Goal: Task Accomplishment & Management: Complete application form

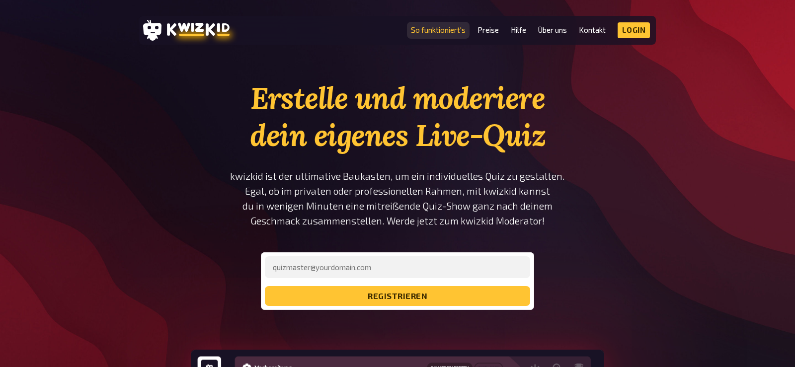
click at [448, 29] on link "So funktioniert's" at bounding box center [438, 30] width 55 height 8
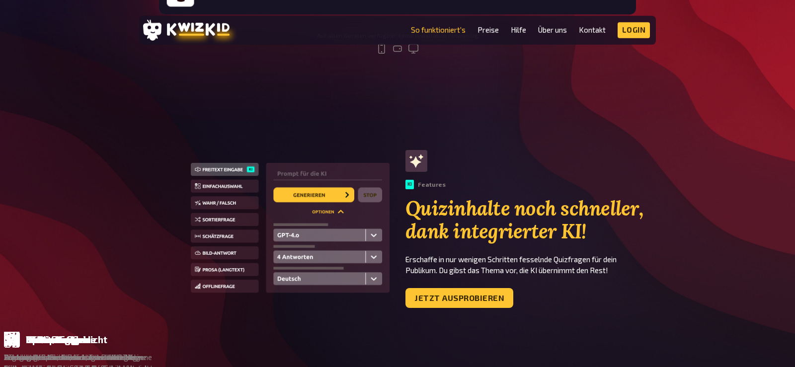
scroll to position [521, 0]
click at [220, 232] on img at bounding box center [290, 228] width 199 height 133
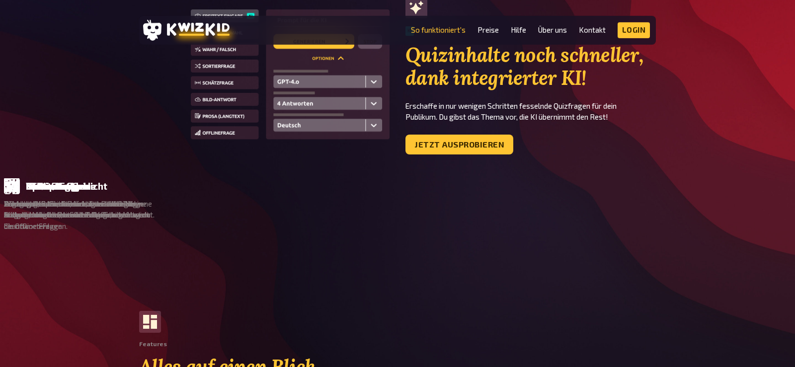
scroll to position [678, 0]
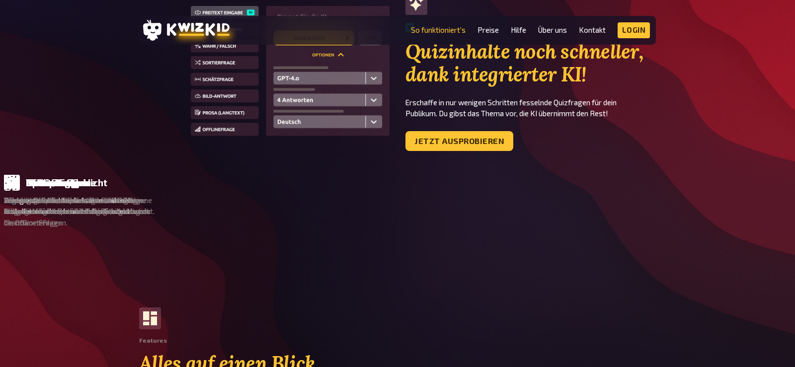
click at [427, 140] on link "Jetzt ausprobieren" at bounding box center [459, 141] width 108 height 20
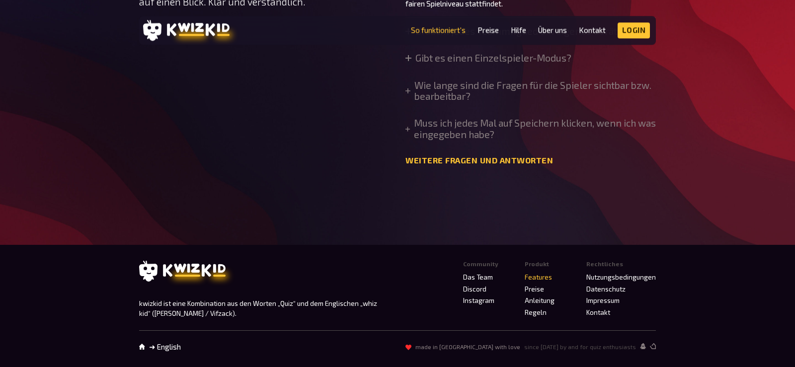
scroll to position [3571, 0]
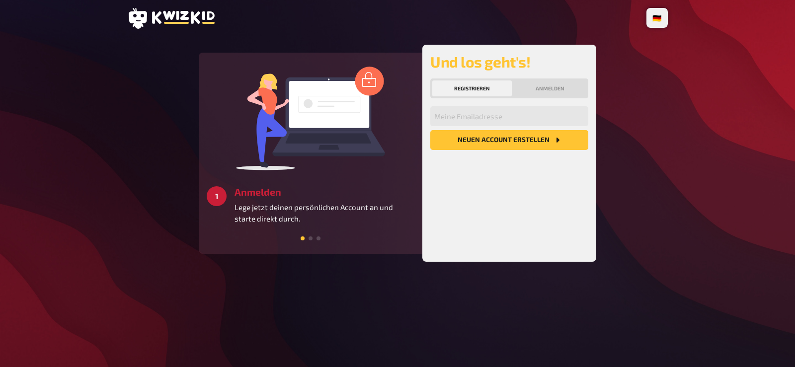
click at [340, 207] on p "Lege jetzt deinen persönlichen Account an und starte direkt durch." at bounding box center [324, 213] width 180 height 22
